Goal: Information Seeking & Learning: Understand process/instructions

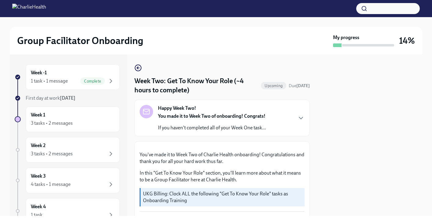
scroll to position [331, 0]
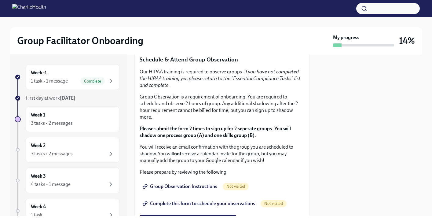
click at [212, 170] on div "You've made it to Week Two of Charlie Health onboarding! Congratulations and th…" at bounding box center [222, 84] width 165 height 539
click at [213, 45] on button "I completed these three Docebo courses!" at bounding box center [187, 39] width 94 height 12
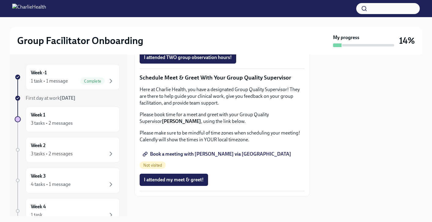
scroll to position [493, 0]
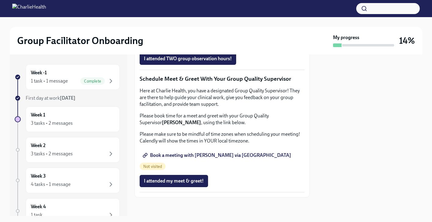
click at [202, 27] on span "Group Observation Instructions" at bounding box center [180, 24] width 73 height 6
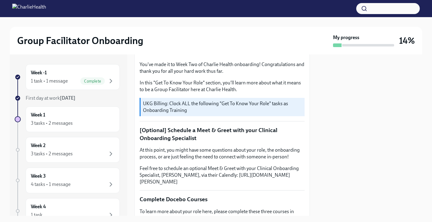
scroll to position [0, 0]
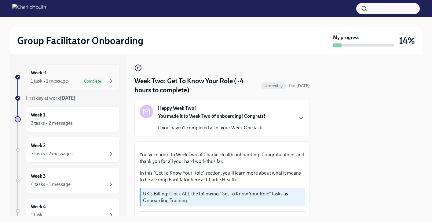
click at [52, 78] on div "1 task • 1 message" at bounding box center [49, 81] width 37 height 7
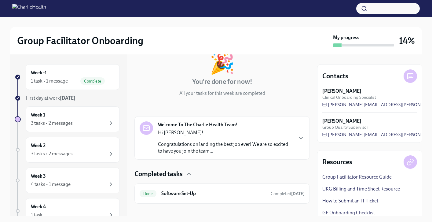
scroll to position [46, 0]
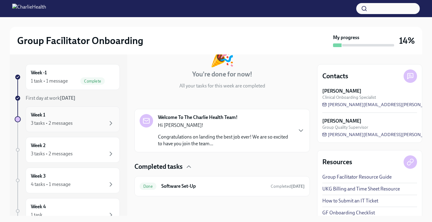
click at [65, 123] on div "3 tasks • 2 messages" at bounding box center [52, 123] width 42 height 7
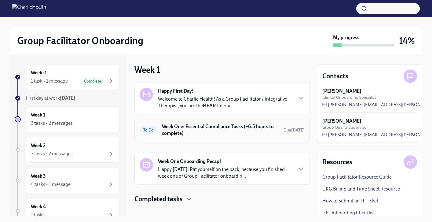
click at [158, 132] on div "To Do Week One: Essential Compliance Tasks (~6.5 hours to complete) Due tomorrow" at bounding box center [222, 130] width 165 height 16
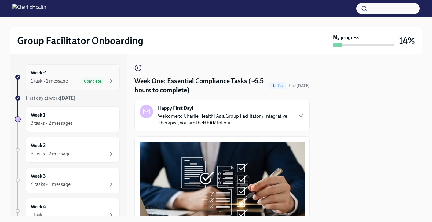
click at [64, 75] on div "Week -1 1 task • 1 message Complete" at bounding box center [73, 76] width 84 height 15
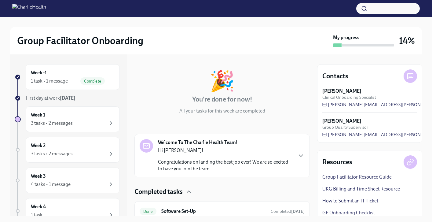
click at [246, 161] on p "Congratulations on landing the best job ever! We are so excited to have you joi…" at bounding box center [225, 164] width 134 height 13
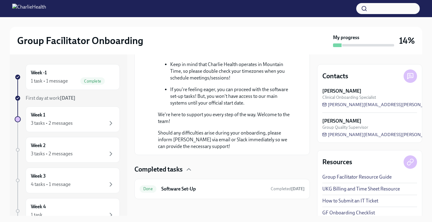
scroll to position [365, 0]
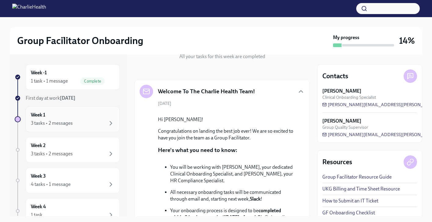
click at [55, 124] on div "3 tasks • 2 messages" at bounding box center [52, 123] width 42 height 7
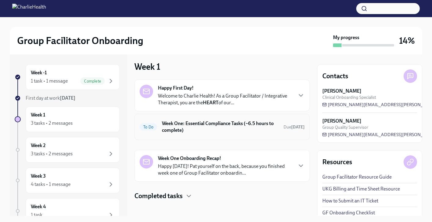
click at [204, 130] on h6 "Week One: Essential Compliance Tasks (~6.5 hours to complete)" at bounding box center [220, 126] width 117 height 13
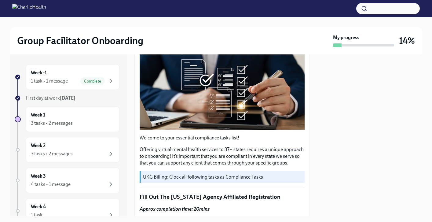
scroll to position [2, 0]
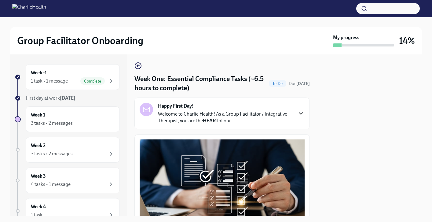
click at [297, 114] on icon "button" at bounding box center [300, 113] width 7 height 7
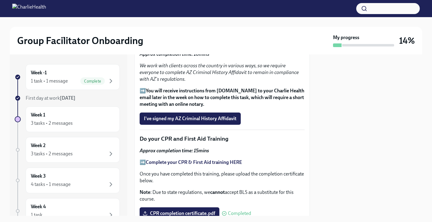
scroll to position [1075, 0]
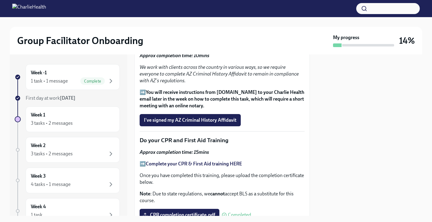
drag, startPoint x: 139, startPoint y: 81, endPoint x: 254, endPoint y: 84, distance: 114.8
copy p "Sign your Arizona Criminal History Affidavit"
click at [254, 47] on p "Sign your Arizona Criminal History Affidavit" at bounding box center [222, 43] width 165 height 8
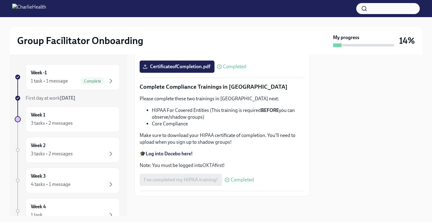
scroll to position [1757, 0]
click at [69, 147] on div "Week 2 3 tasks • 2 messages" at bounding box center [73, 149] width 84 height 15
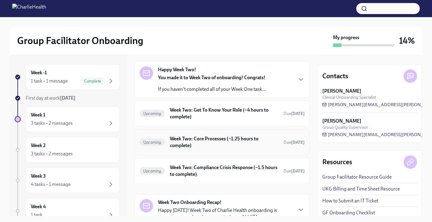
scroll to position [25, 0]
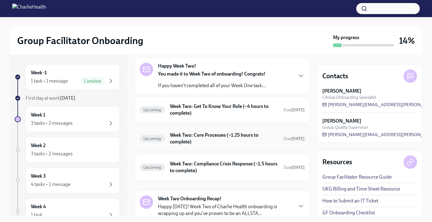
click at [216, 144] on h6 "Week Two: Core Processes (~1.25 hours to complete)" at bounding box center [224, 138] width 109 height 13
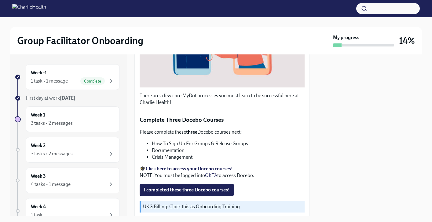
scroll to position [195, 0]
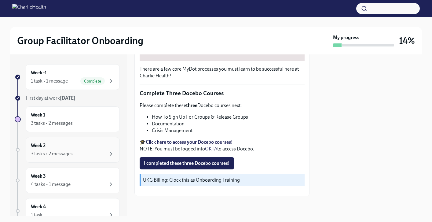
click at [82, 145] on div "Week 2 3 tasks • 2 messages" at bounding box center [73, 149] width 84 height 15
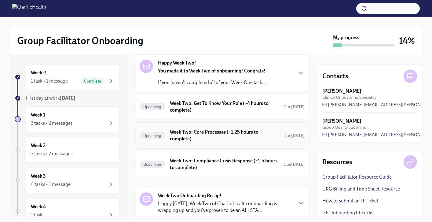
scroll to position [51, 0]
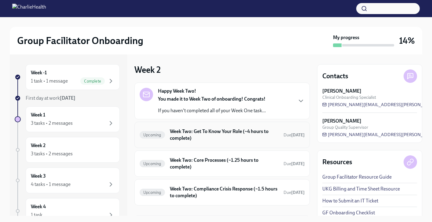
click at [201, 136] on h6 "Week Two: Get To Know Your Role (~4 hours to complete)" at bounding box center [224, 134] width 109 height 13
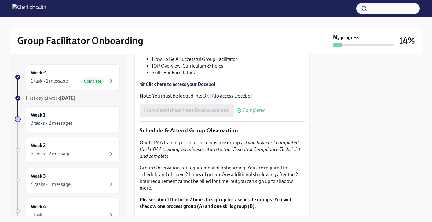
scroll to position [260, 0]
